Goal: Communication & Community: Ask a question

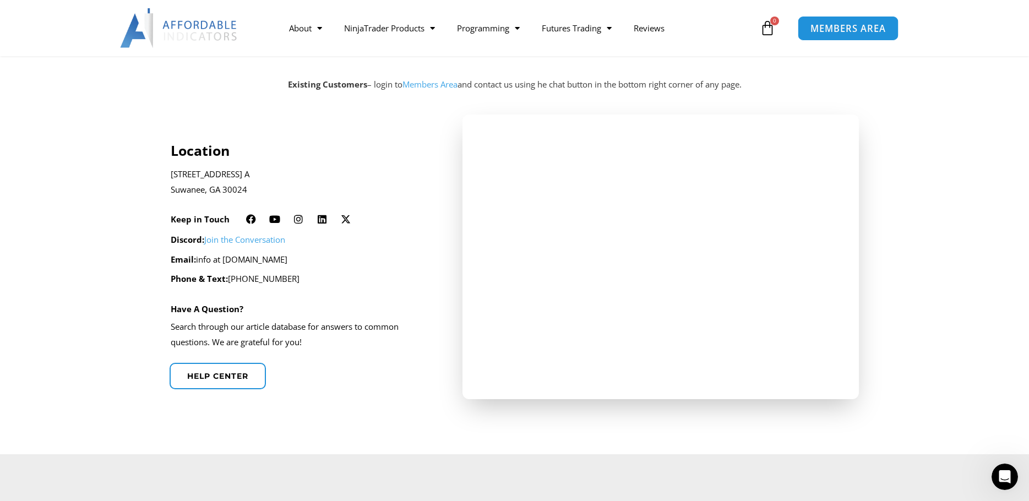
click at [830, 29] on span "MEMBERS AREA" at bounding box center [848, 28] width 75 height 9
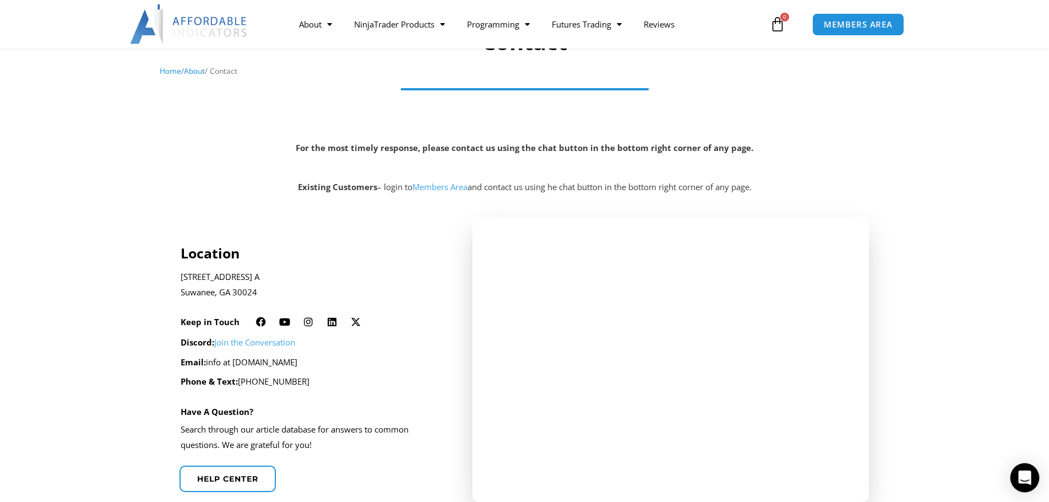
click at [1029, 482] on icon "Open Intercom Messenger" at bounding box center [1024, 477] width 13 height 14
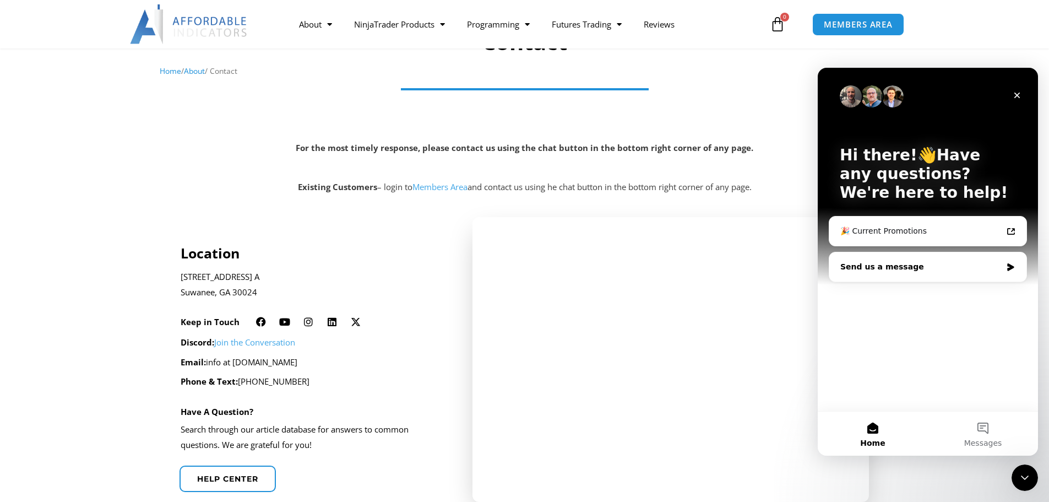
click at [865, 265] on div "Send us a message" at bounding box center [920, 267] width 161 height 12
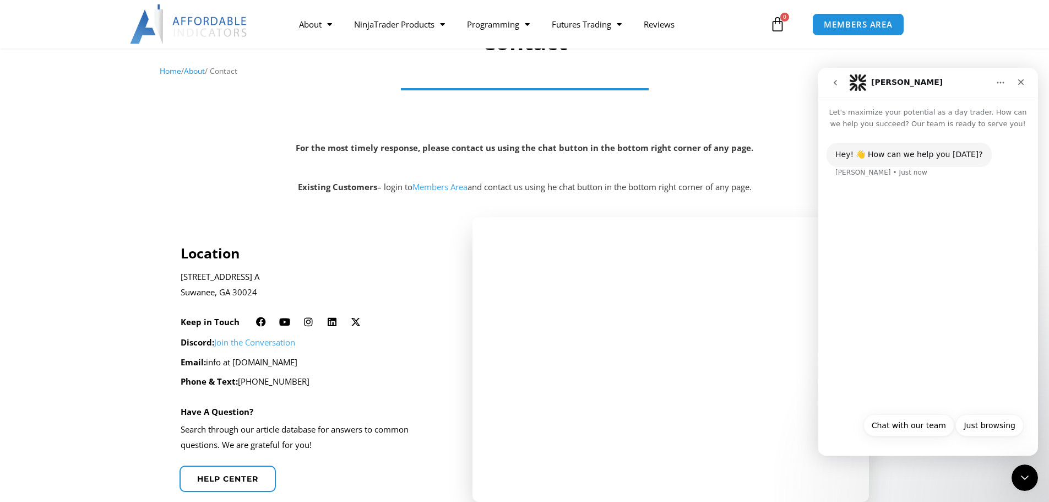
click at [868, 180] on div "Hey! 👋 How can we help you today? Solomon • Just now" at bounding box center [928, 167] width 203 height 48
click at [899, 426] on button "Chat with our team" at bounding box center [908, 425] width 91 height 22
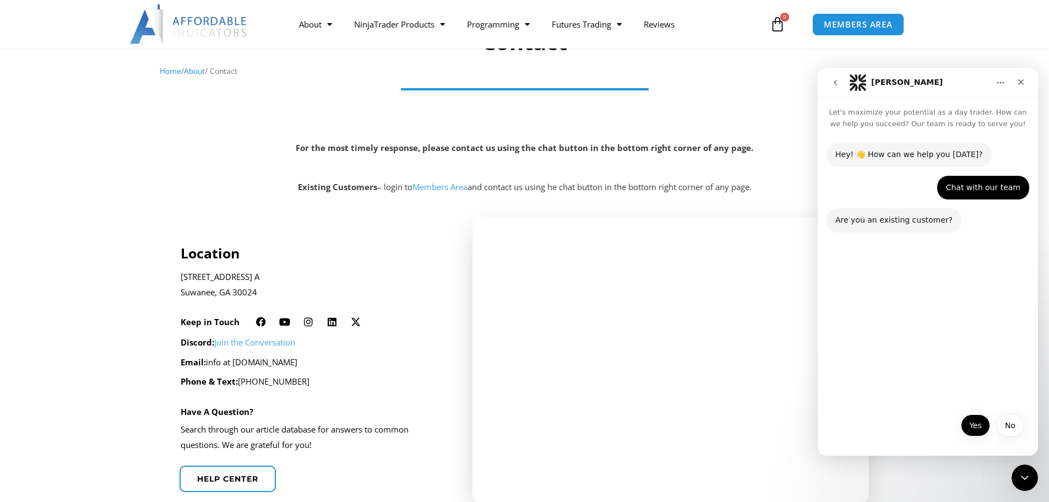
click at [982, 426] on button "Yes" at bounding box center [975, 425] width 29 height 22
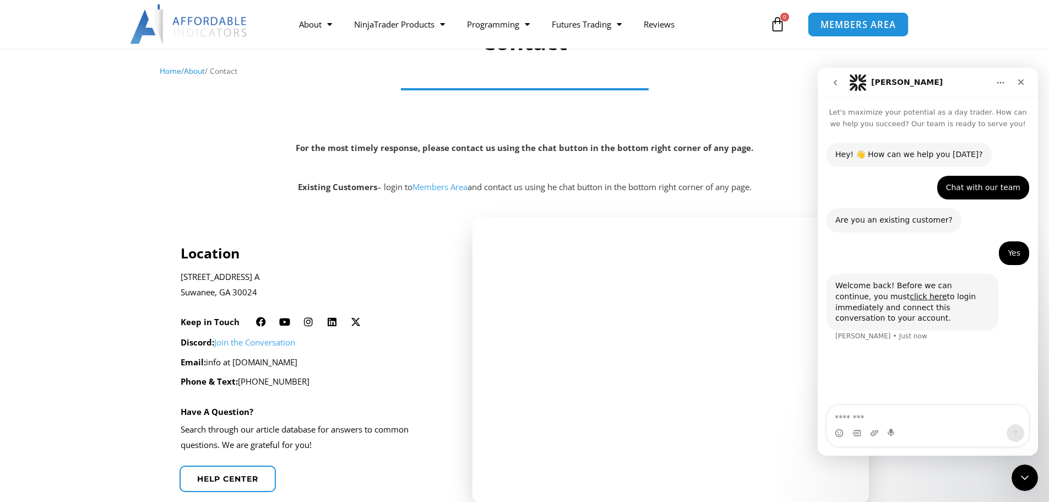
click at [856, 20] on span "MEMBERS AREA" at bounding box center [858, 24] width 75 height 9
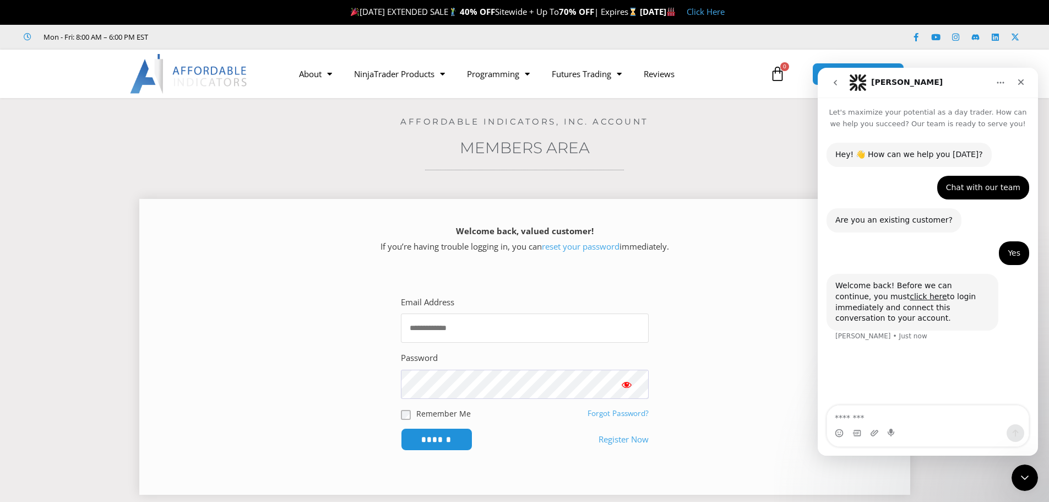
click at [464, 325] on input "Email Address" at bounding box center [525, 327] width 248 height 29
type input "**********"
click at [436, 443] on input "******" at bounding box center [436, 439] width 75 height 24
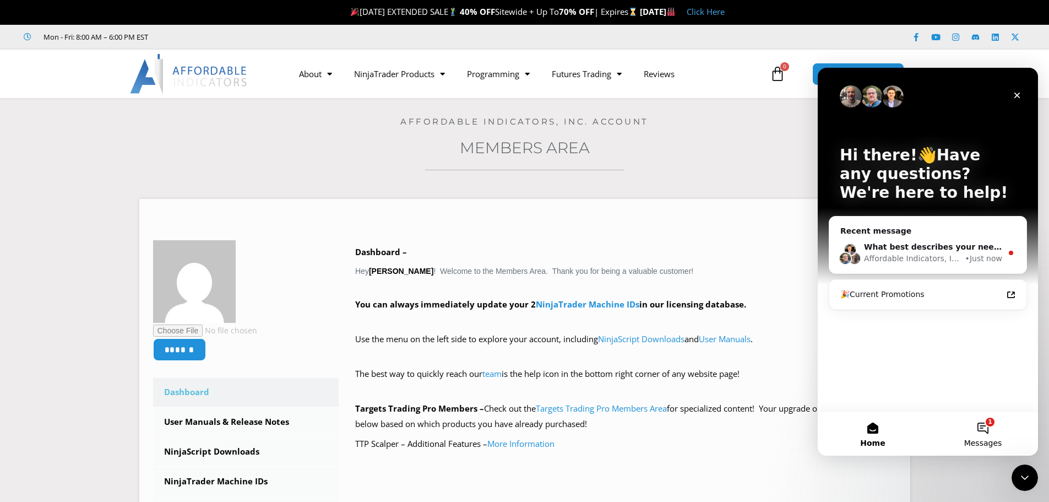
click at [982, 428] on button "1 Messages" at bounding box center [983, 433] width 110 height 44
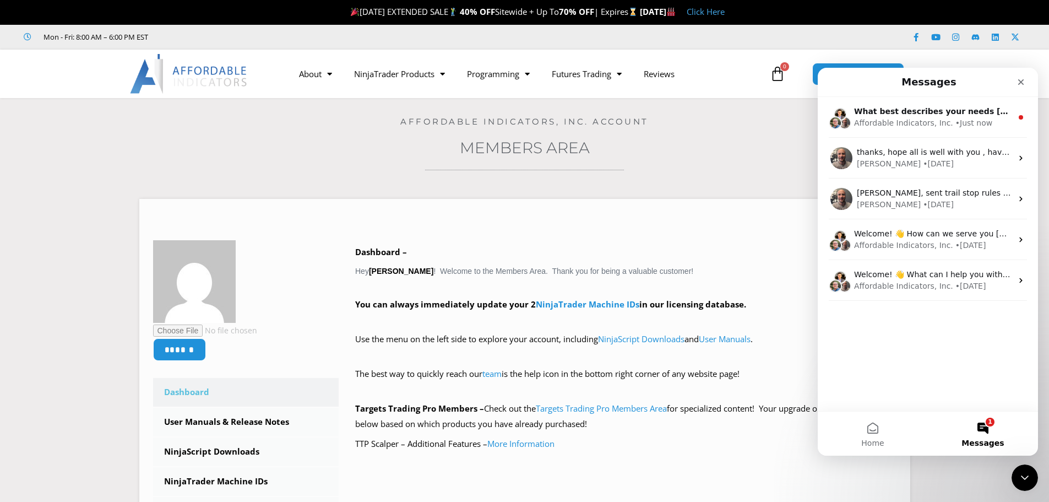
click at [839, 309] on div "What best describes your needs [DATE]? Affordable Indicators, Inc. • Just now t…" at bounding box center [928, 254] width 220 height 314
click at [986, 431] on button "1 Messages" at bounding box center [983, 433] width 110 height 44
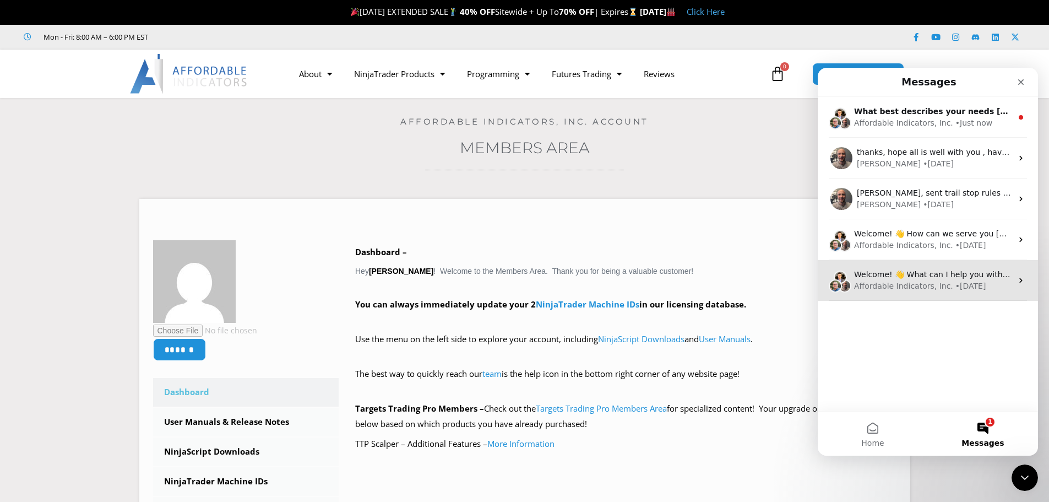
click at [1017, 281] on icon "Intercom messenger" at bounding box center [1021, 280] width 9 height 9
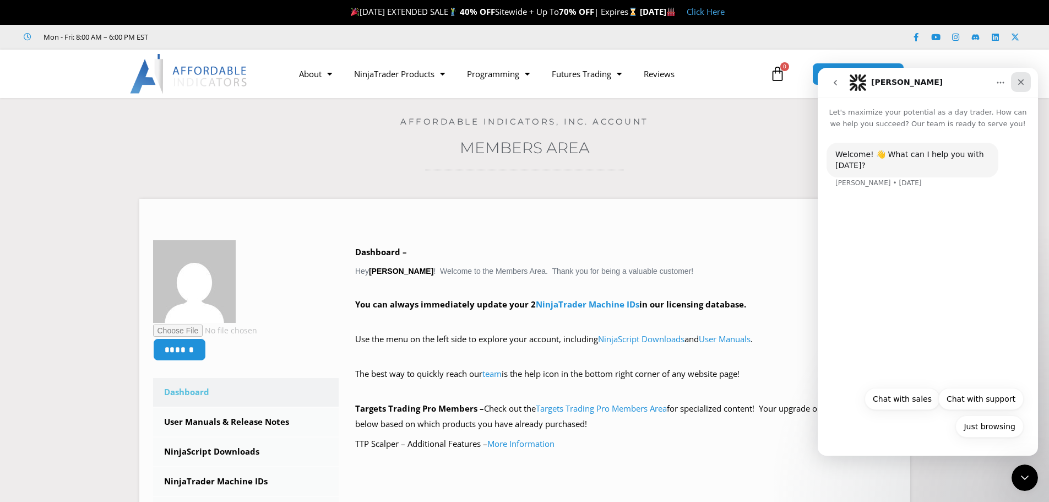
click at [1022, 85] on icon "Close" at bounding box center [1021, 82] width 9 height 9
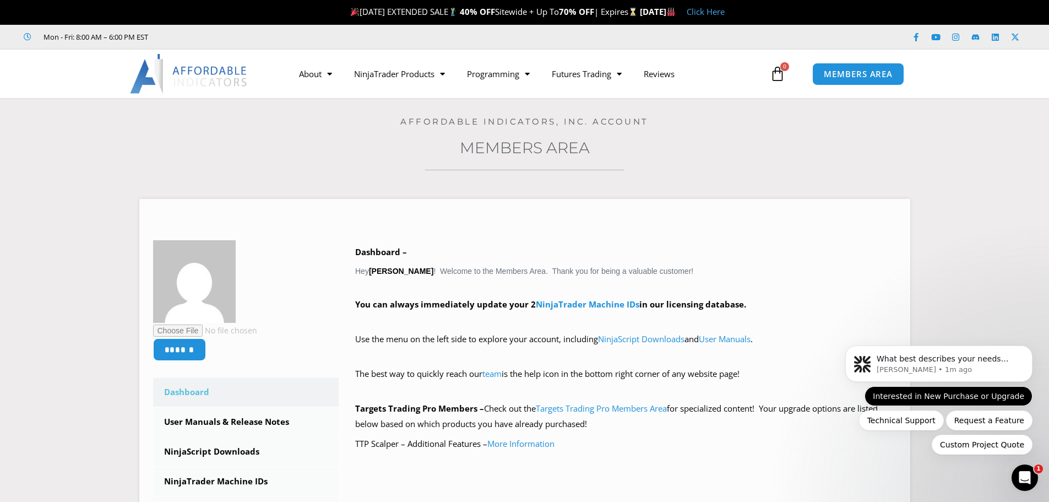
click at [909, 400] on button "Interested in New Purchase or Upgrade" at bounding box center [949, 396] width 168 height 20
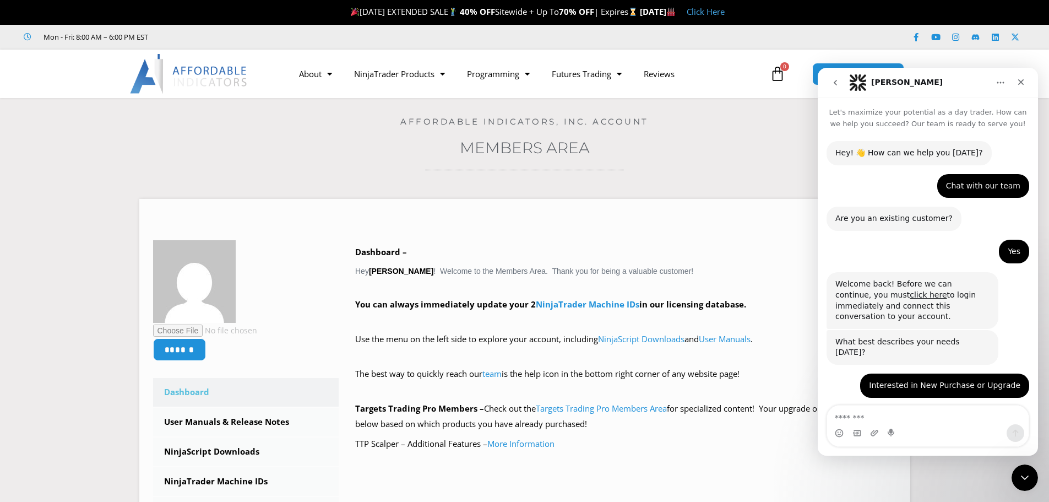
scroll to position [39, 0]
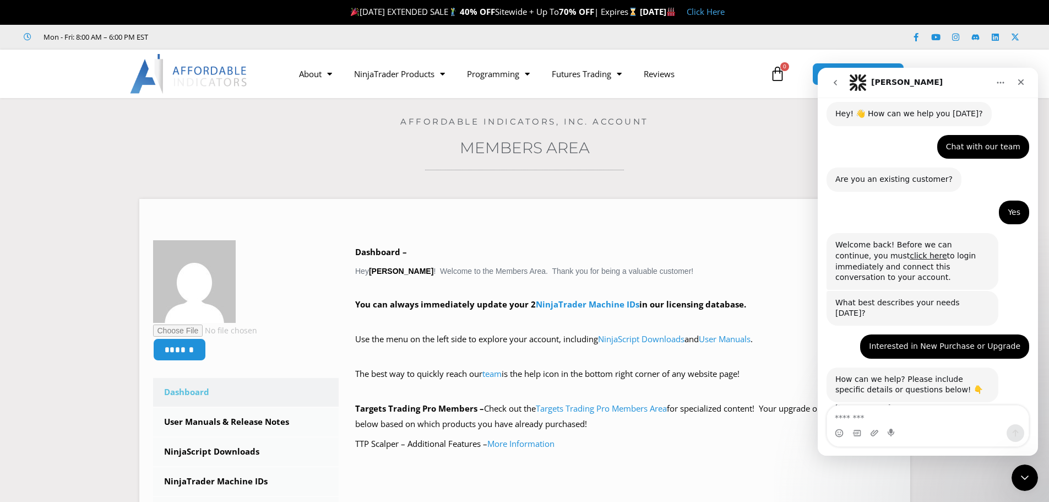
click at [844, 419] on textarea "Message…" at bounding box center [928, 414] width 202 height 19
type textarea "*"
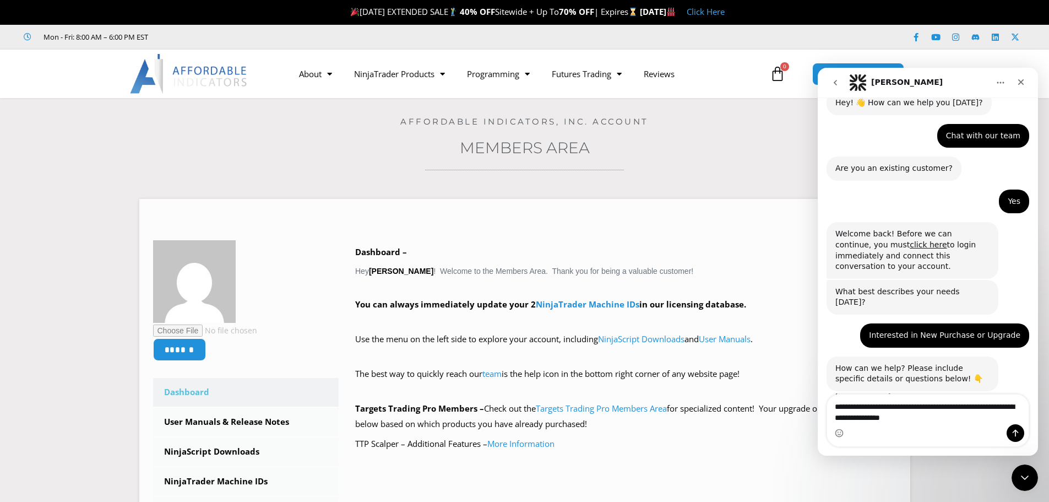
type textarea "**********"
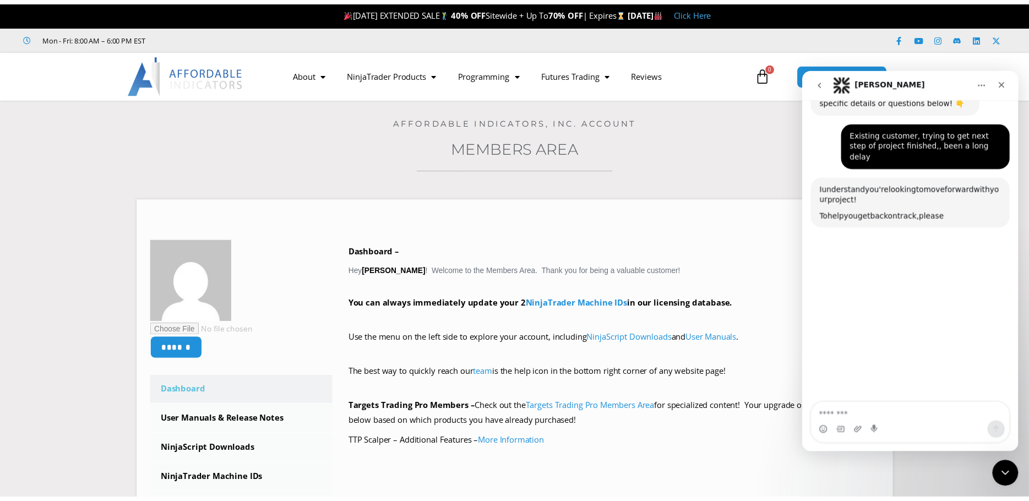
scroll to position [335, 0]
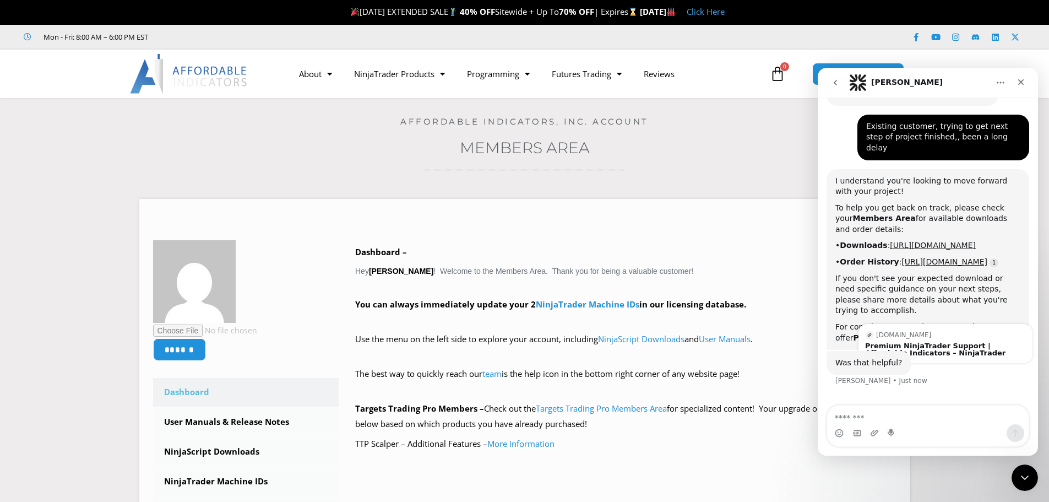
click at [1006, 338] on link "Source reference 86247330:" at bounding box center [1010, 338] width 9 height 9
click at [925, 342] on div "Premium NinjaTrader Support | Affordable Indicators – NinjaTrader" at bounding box center [945, 349] width 161 height 14
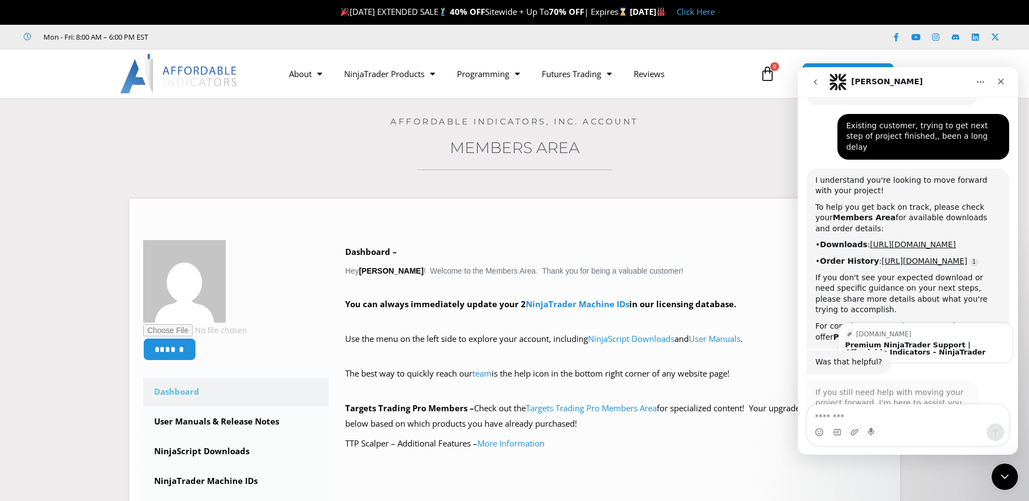
scroll to position [369, 0]
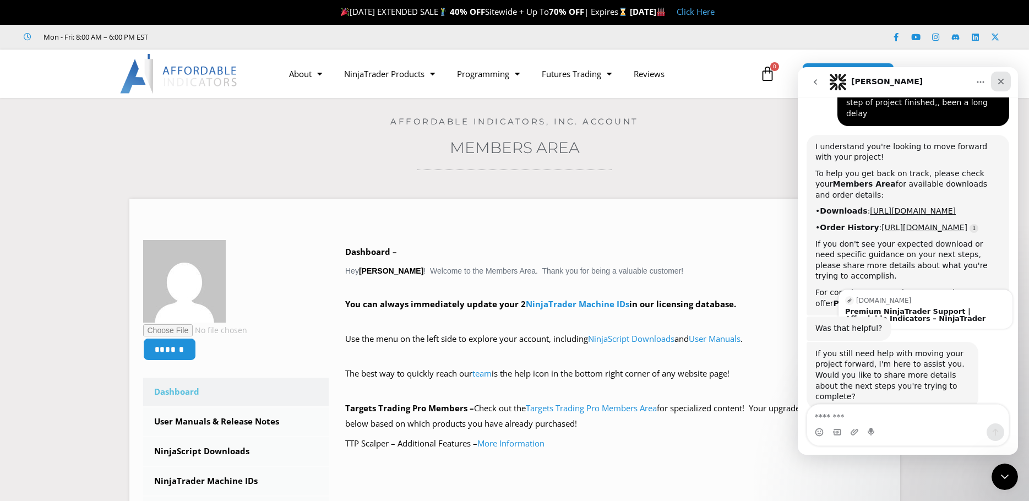
click at [1004, 83] on icon "Close" at bounding box center [1001, 81] width 9 height 9
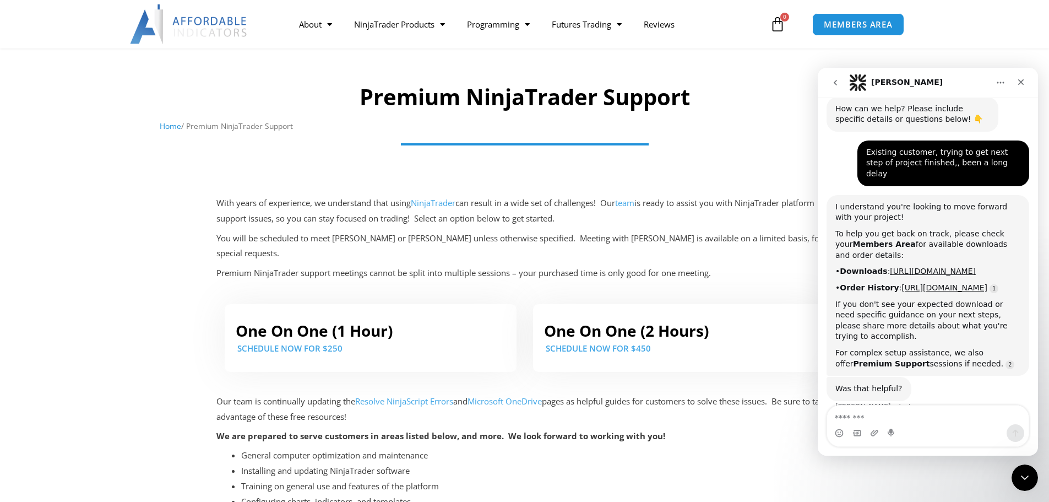
scroll to position [330, 0]
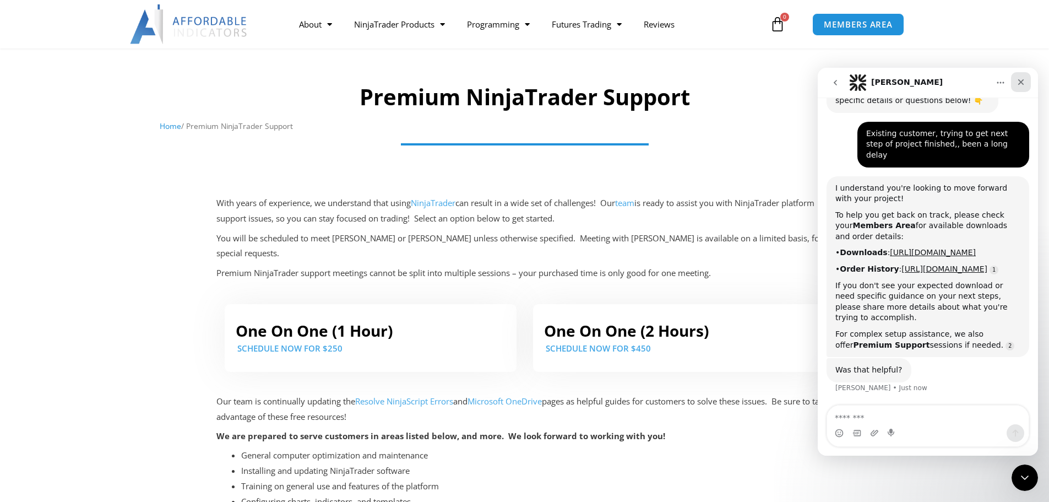
click at [1023, 81] on icon "Close" at bounding box center [1021, 82] width 6 height 6
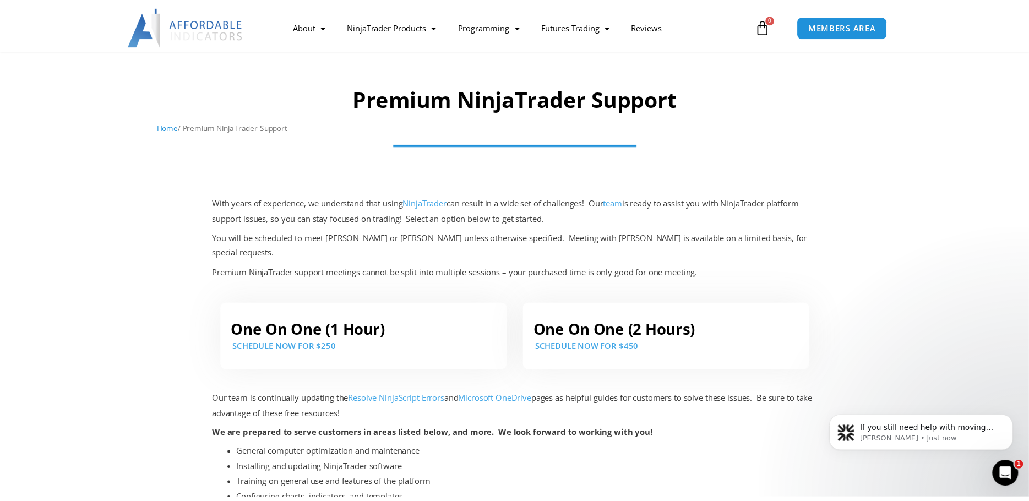
scroll to position [387, 0]
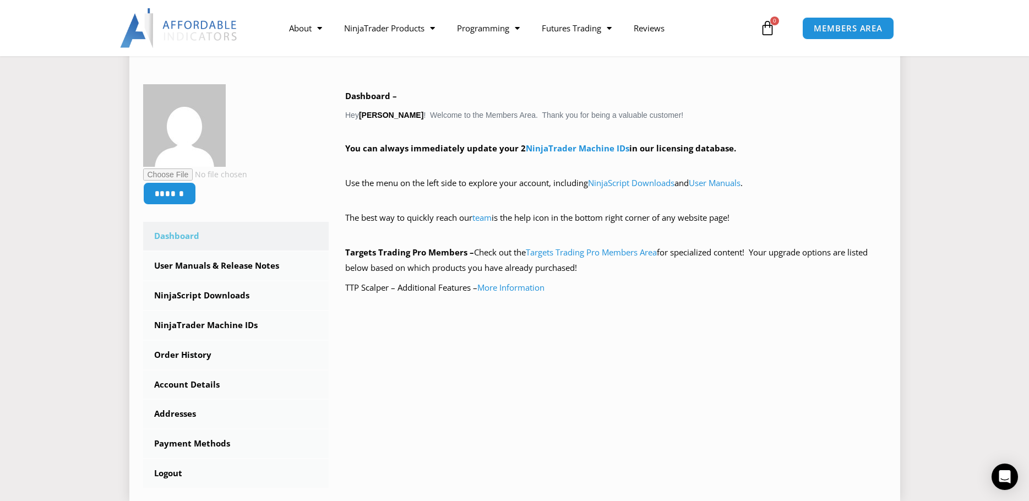
scroll to position [165, 0]
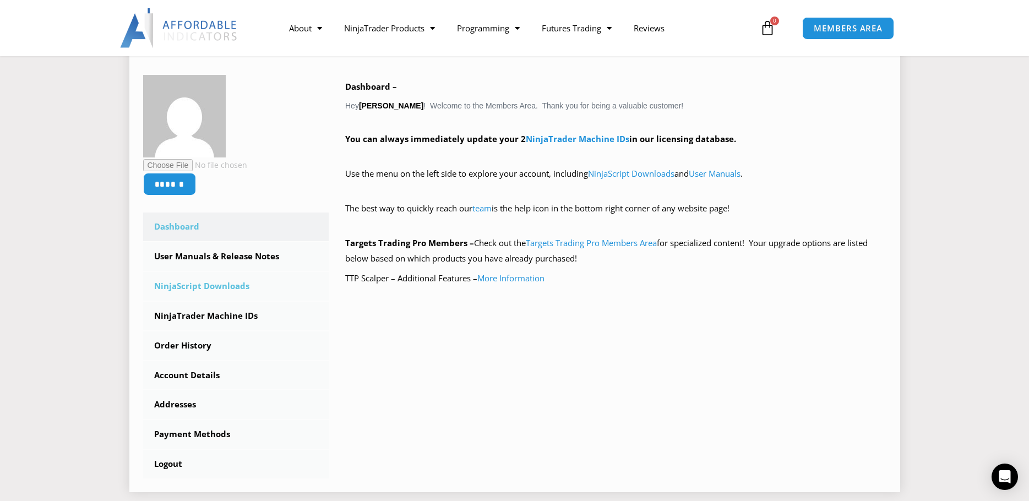
click at [196, 288] on link "NinjaScript Downloads" at bounding box center [236, 286] width 186 height 29
